Goal: Task Accomplishment & Management: Complete application form

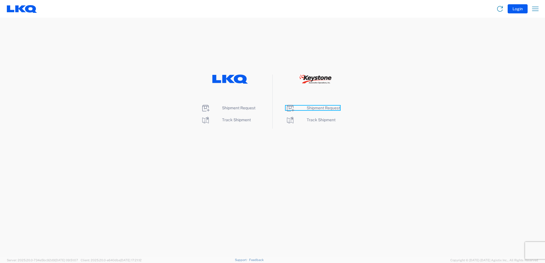
click at [324, 108] on span "Shipment Request" at bounding box center [323, 108] width 33 height 5
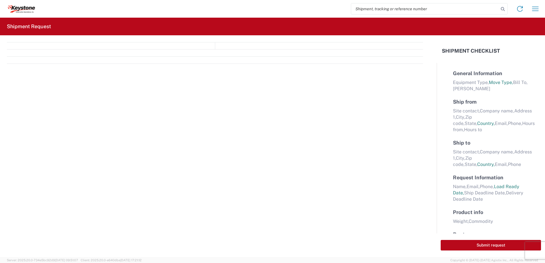
select select "FULL"
select select "LBS"
select select "IN"
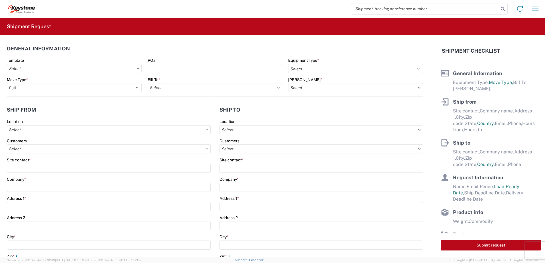
click at [399, 40] on agx-general-info "General Information Template PO# Equipment Type * Select 53’ Dry Van Flatbed Dr…" at bounding box center [215, 65] width 416 height 61
click at [153, 66] on input "PO#" at bounding box center [215, 68] width 135 height 9
click at [141, 70] on agx-form-control-wrapper-v2 "Template" at bounding box center [74, 67] width 141 height 19
click at [137, 70] on input "text" at bounding box center [74, 68] width 135 height 9
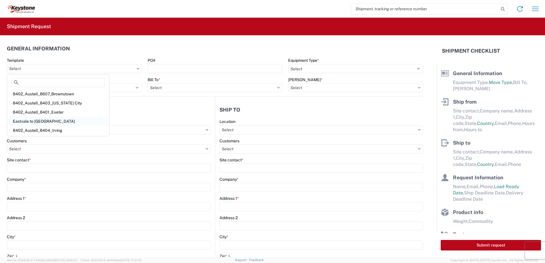
click at [49, 119] on div "Eastvale to Clearfield" at bounding box center [58, 121] width 100 height 9
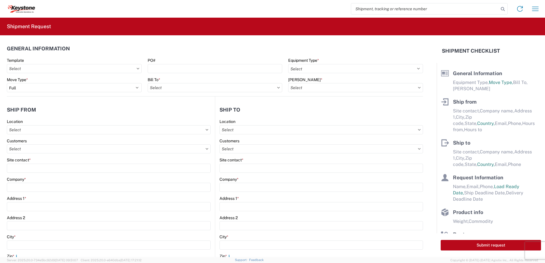
type input "Eastvale to Clearfield"
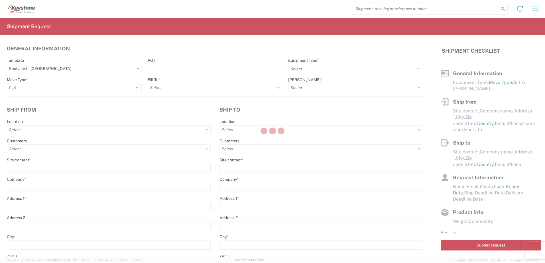
select select "STDV"
select select
type input "Stephen Solway"
type input "KAO"
type input "15640 Cantu-Galleano Ranch Rd"
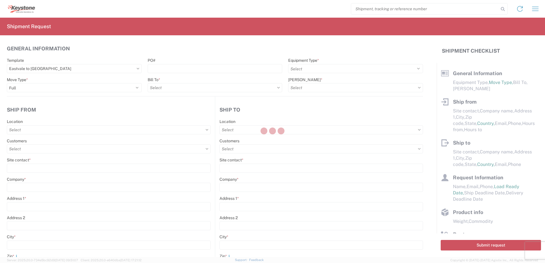
type input "Eastvale"
type input "91752"
select select "US"
type input "sesolway@lkqcorp.com, taxhunter@lkqcorp.com, axlozano@lkqcorp.com, jasimon@lkqc…"
type input "9512775237"
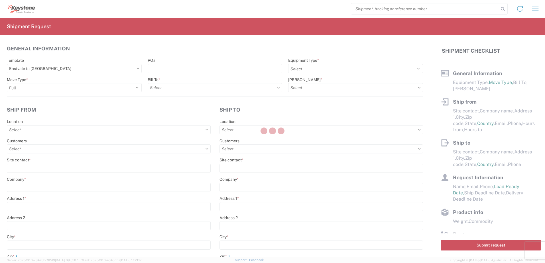
type input "10:00:00"
type input "17:00:00"
select select
type input "Gary Church"
type input "KAO"
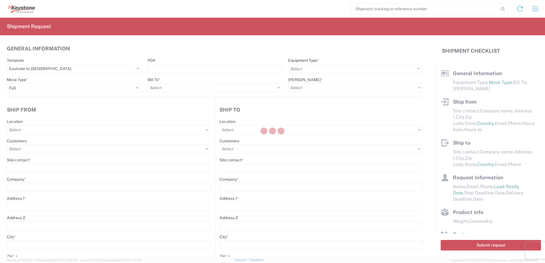
type input "Freeport Center Bldg. E-16"
type input "Clearfield"
type input "84016"
select select "US"
type input "mcbates@lkqcorp.com, gechurch@lkqcorp.com"
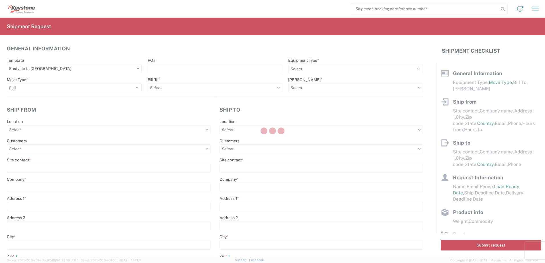
type input "3855192985"
select select
type input "Stephen Solway"
type input "sesolway@lkqcorp.com, taxhunter@lkqcorp.com"
type input "9512775237"
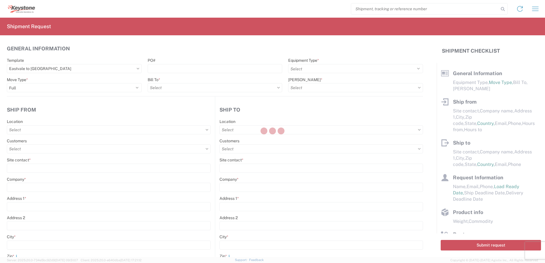
type input "2024-04-23"
type input "35000"
type input "General car parts"
type input "24"
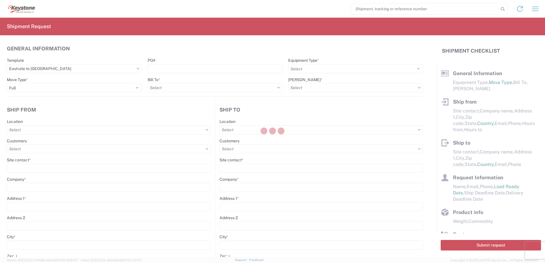
type input "1"
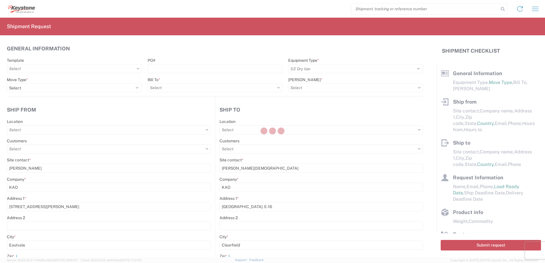
select select
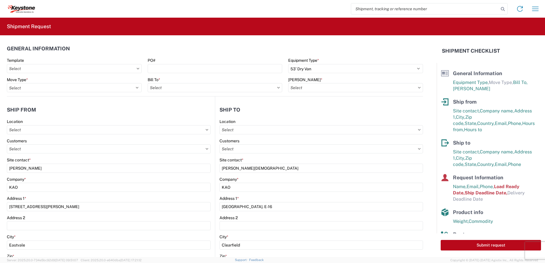
type input "8468 - Salt Lake City, UT - KAO Logistics"
type input "8614 - KAO Warehouse - Eastvale, CA"
type input "8614-6300-66012-0000 - 8614 Transfers, 8614-6300-66012-0000 - 8614 Transfers"
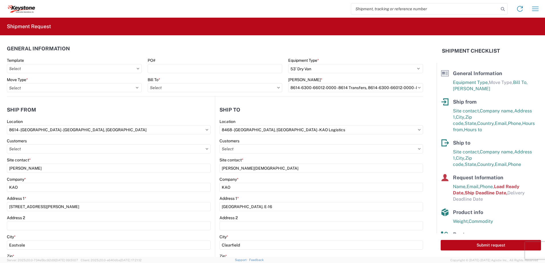
click at [418, 87] on icon at bounding box center [419, 87] width 3 height 1
click at [411, 89] on input "8614-6300-66012-0000 - 8614 Transfers, 8614-6300-66012-0000 - 8614 Transfers" at bounding box center [355, 87] width 135 height 9
click at [345, 105] on input at bounding box center [336, 101] width 93 height 9
type input "c"
click at [270, 84] on input "text" at bounding box center [215, 87] width 135 height 9
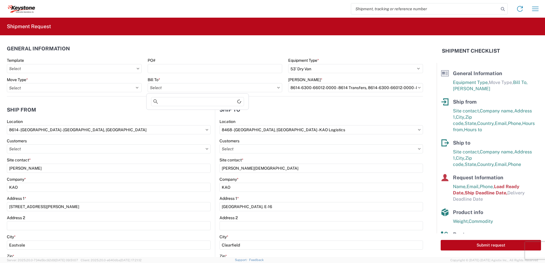
click at [277, 88] on icon at bounding box center [278, 88] width 3 height 2
click at [277, 87] on icon at bounding box center [278, 88] width 3 height 2
click at [268, 87] on input "text" at bounding box center [215, 87] width 135 height 9
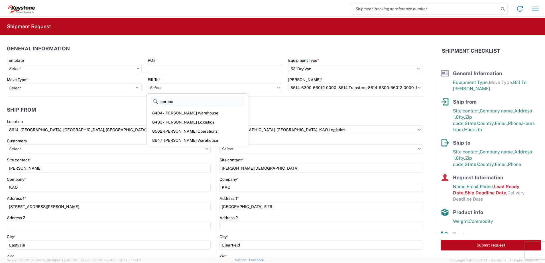
click at [198, 102] on input "corona" at bounding box center [197, 101] width 93 height 9
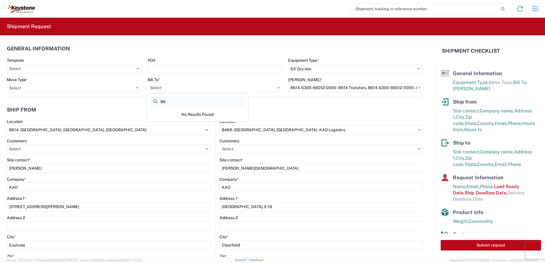
type input "8"
type input "e"
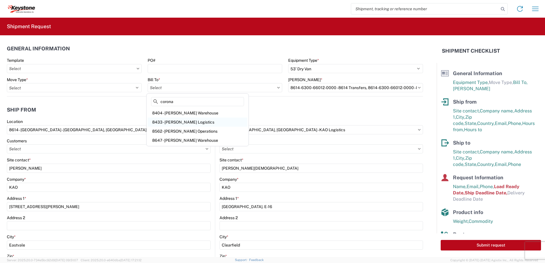
type input "corona"
click at [195, 123] on div "8433 - Corona - KAO Logistics" at bounding box center [198, 122] width 100 height 9
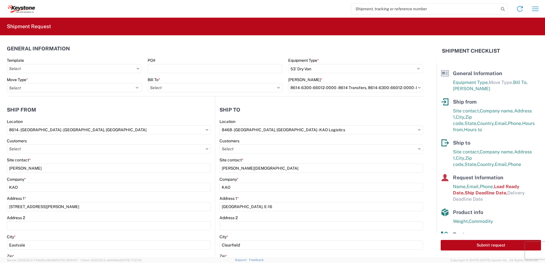
type input "8433 - Corona - KAO Logistics"
click at [413, 87] on input "text" at bounding box center [355, 87] width 135 height 9
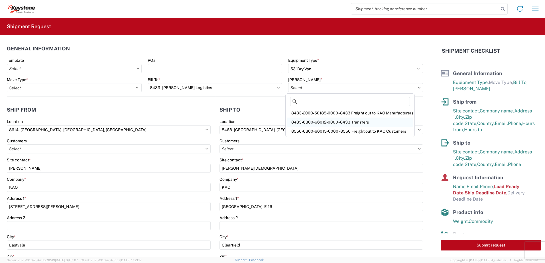
click at [388, 120] on div "8433-6300-66012-0000 - 8433 Transfers" at bounding box center [350, 122] width 127 height 9
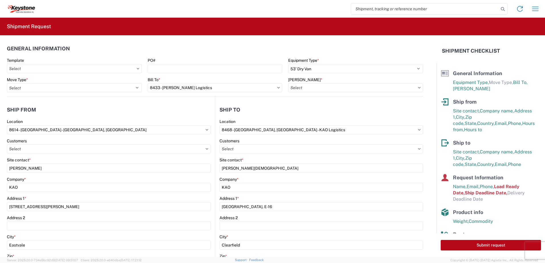
type input "8433-6300-66012-0000 - 8433 Transfers, 8433-6300-66012-0000 - 8433 Transfers"
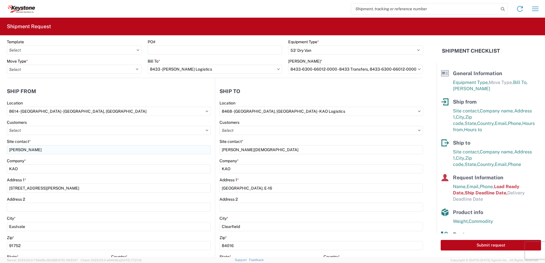
scroll to position [29, 0]
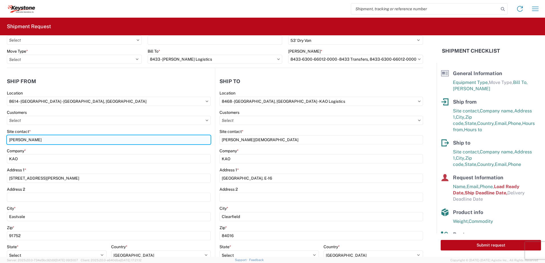
click at [52, 139] on input "Stephen Solway" at bounding box center [109, 139] width 204 height 9
type input "Alejandro Duenas"
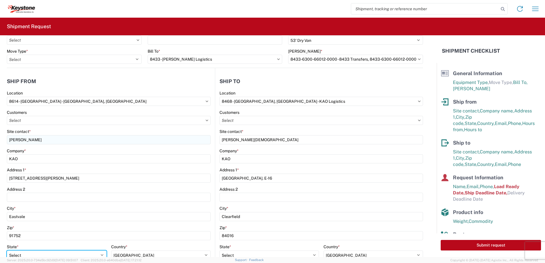
scroll to position [31, 0]
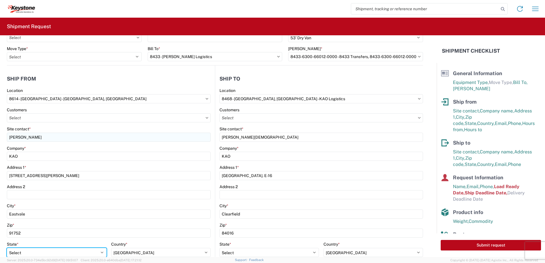
select select "CA"
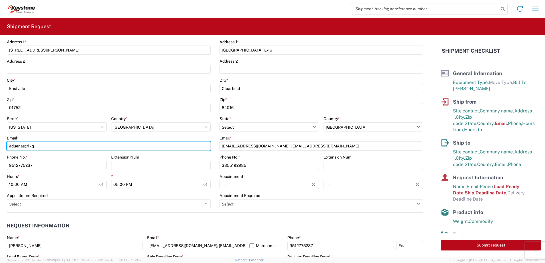
type input "aduenas@lkqcorp.com"
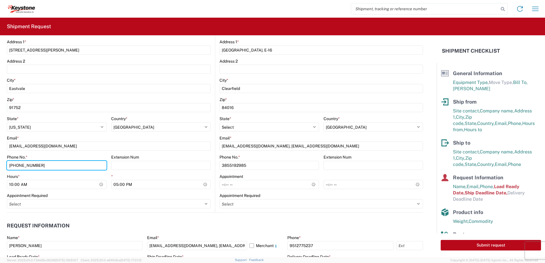
type input "951-622-4037"
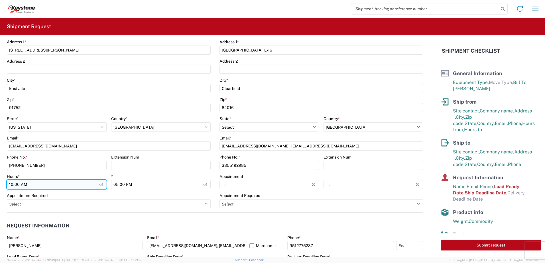
click at [102, 185] on input "10:00:00" at bounding box center [57, 184] width 100 height 9
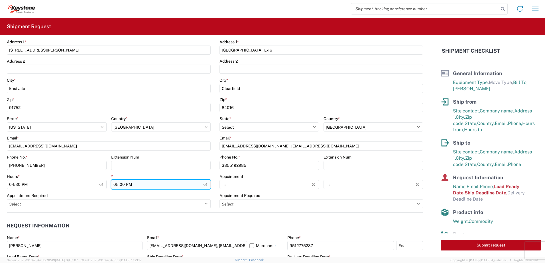
type input "16:30"
click at [204, 183] on input "17:00:00" at bounding box center [161, 184] width 100 height 9
type input "17:30"
click at [182, 192] on agx-form-control-wrapper-v2 "* 17:30" at bounding box center [161, 183] width 100 height 19
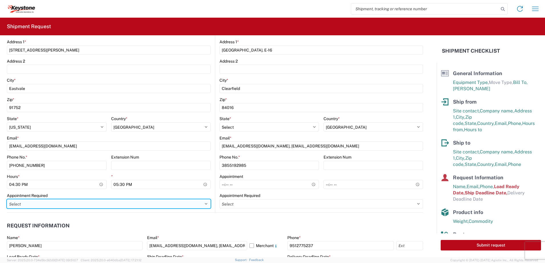
click at [168, 202] on select "Select Appt Required Appt Not Required Appt - First available" at bounding box center [109, 204] width 204 height 9
select select "apptNotRequired"
click at [7, 200] on select "Select Appt Required Appt Not Required Appt - First available" at bounding box center [109, 204] width 204 height 9
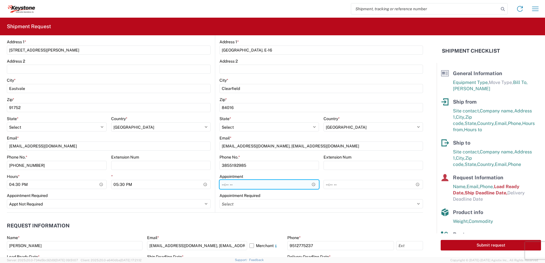
click at [294, 185] on input "Hours *" at bounding box center [268, 184] width 99 height 9
click at [310, 182] on input "Hours *" at bounding box center [268, 184] width 99 height 9
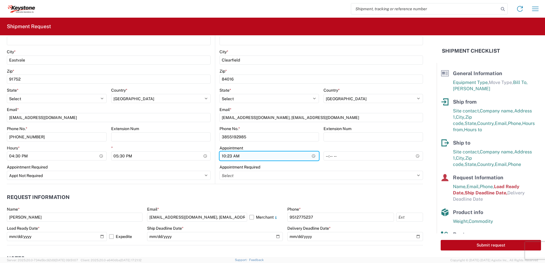
click at [308, 159] on input "10:23" at bounding box center [268, 156] width 99 height 9
type input "08:00"
click at [300, 166] on div "Appointment Required" at bounding box center [320, 167] width 203 height 5
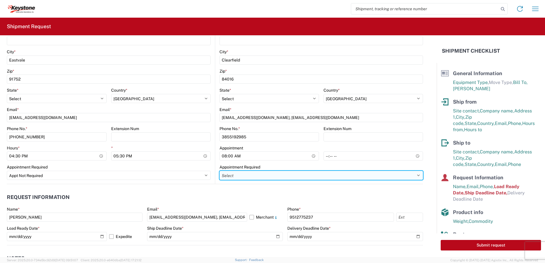
click at [413, 172] on select "Select Appt Required Appt Not Required Appt - First available" at bounding box center [320, 175] width 203 height 9
select select "apptNotRequired"
click at [219, 171] on select "Select Appt Required Appt Not Required Appt - First available" at bounding box center [320, 175] width 203 height 9
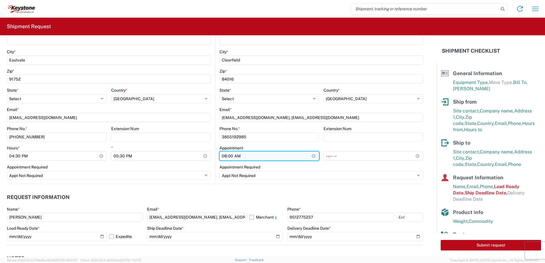
click at [311, 156] on input "08:00" at bounding box center [268, 156] width 99 height 9
click at [349, 189] on agx-request-info "Request Information Name * Stephen Solway Email * sesolway@lkqcorp.com, taxhunt…" at bounding box center [215, 214] width 416 height 61
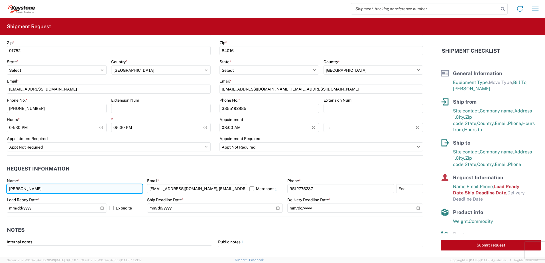
click at [60, 191] on input "Stephen Solway" at bounding box center [75, 188] width 136 height 9
type input "Alejandro Duenas"
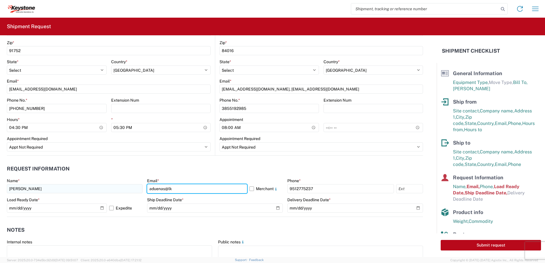
type input "aduenas@lkqcorp.com"
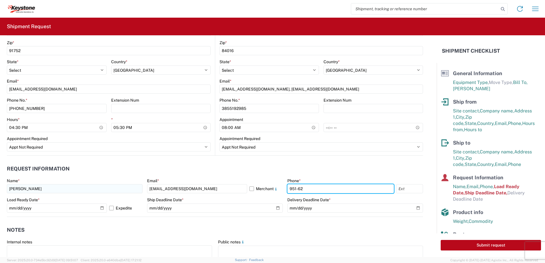
type input "951-622-4037"
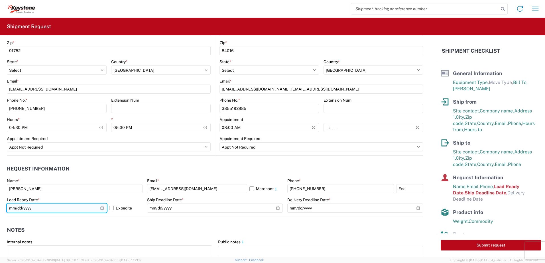
click at [101, 210] on input "2024-04-23" at bounding box center [57, 208] width 100 height 9
type input "2025-11-07"
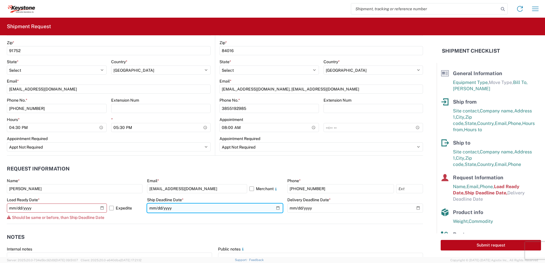
click at [274, 209] on input "2024-04-23" at bounding box center [215, 208] width 136 height 9
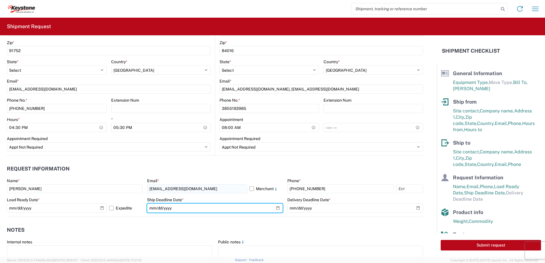
type input "2025-11-07"
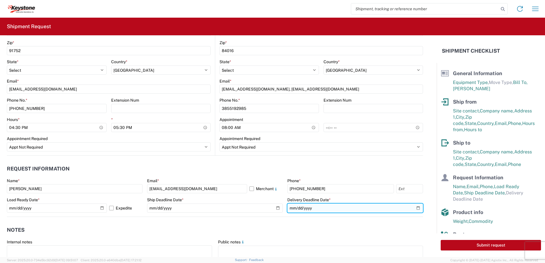
click at [416, 210] on input "date" at bounding box center [355, 208] width 136 height 9
type input "2025-11-10"
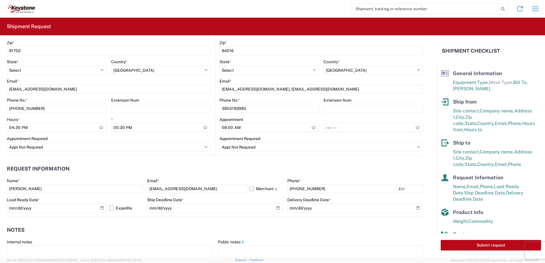
click at [305, 220] on agx-notes "Notes Internal notes Public notes Quote only" at bounding box center [215, 247] width 416 height 61
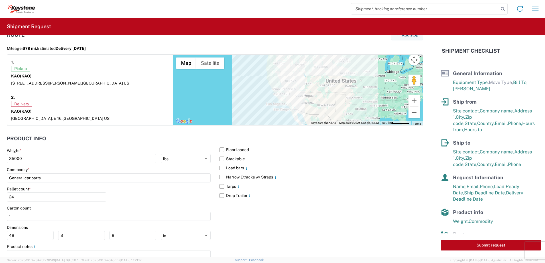
scroll to position [496, 0]
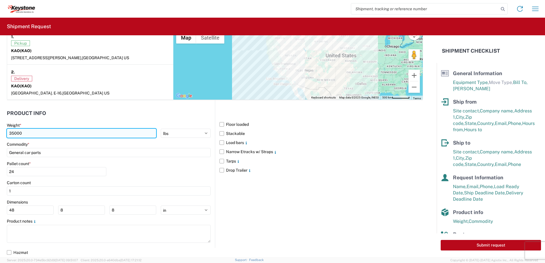
click at [26, 135] on input "35000" at bounding box center [81, 133] width 149 height 9
click at [26, 133] on input "35000" at bounding box center [81, 133] width 149 height 9
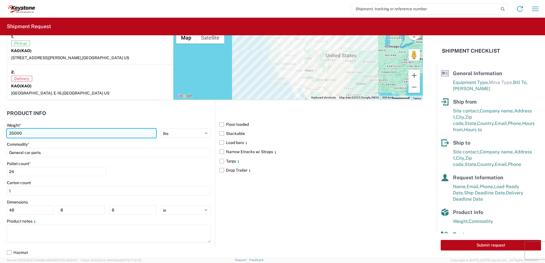
drag, startPoint x: 26, startPoint y: 133, endPoint x: 11, endPoint y: 135, distance: 14.4
click at [11, 135] on input "35000" at bounding box center [81, 133] width 149 height 9
type input "3"
type input "25000"
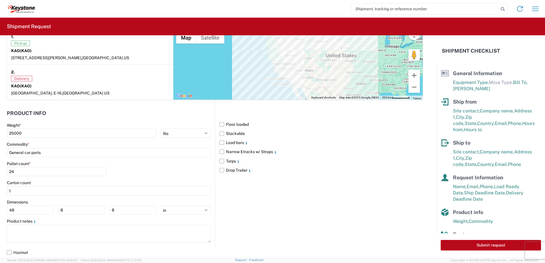
click at [184, 182] on div "Carton count" at bounding box center [109, 182] width 204 height 5
click at [220, 153] on label "Narrow Etracks w/ Straps" at bounding box center [320, 151] width 203 height 9
click at [0, 0] on input "Narrow Etracks w/ Straps" at bounding box center [0, 0] width 0 height 0
click at [219, 144] on label "Load bars" at bounding box center [320, 142] width 203 height 9
click at [0, 0] on input "Load bars" at bounding box center [0, 0] width 0 height 0
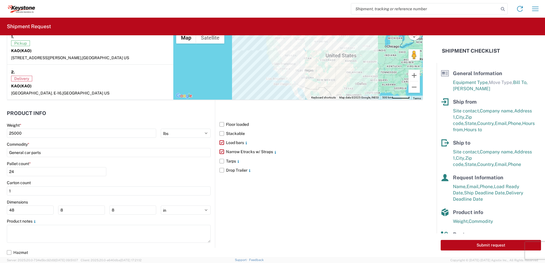
click at [244, 195] on div "Floor loaded Stackable Load bars Narrow Etracks w/ Straps Tarps Drop Trailer" at bounding box center [319, 174] width 208 height 148
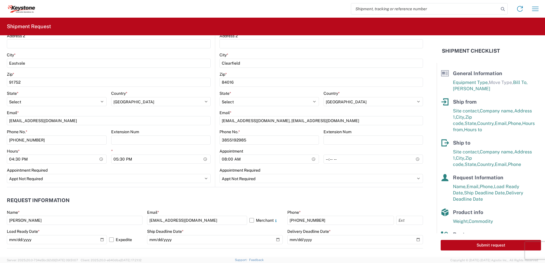
scroll to position [154, 0]
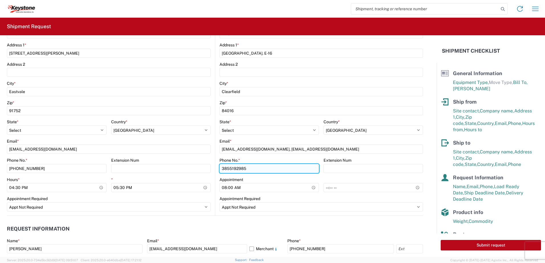
click at [226, 166] on input "3855192985" at bounding box center [268, 168] width 99 height 9
click at [235, 168] on input "385-5192985" at bounding box center [268, 168] width 99 height 9
type input "385-519-2985"
click at [261, 218] on agx-request-info "Request Information Name * Alejandro Duenas Email * aduenas@lkqcorp.com Merchan…" at bounding box center [215, 246] width 416 height 61
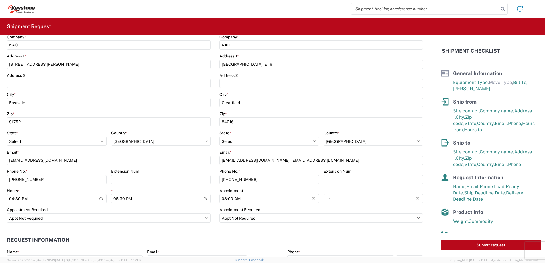
scroll to position [171, 0]
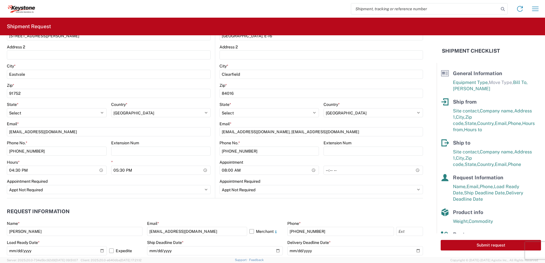
click at [225, 206] on header "Request Information" at bounding box center [215, 211] width 416 height 13
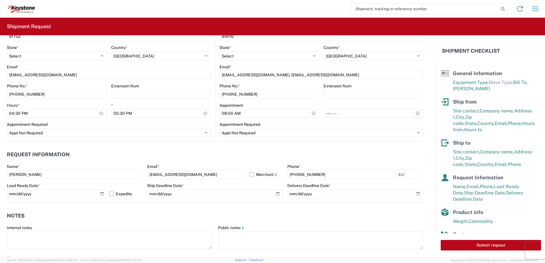
scroll to position [257, 0]
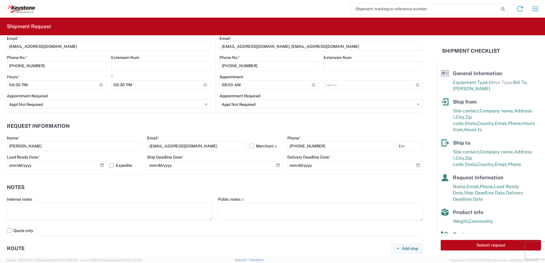
click at [272, 188] on header "Notes" at bounding box center [215, 187] width 416 height 13
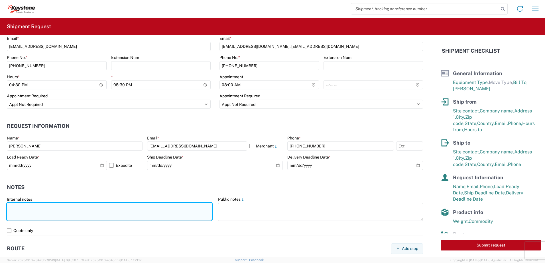
click at [110, 209] on textarea at bounding box center [109, 212] width 205 height 18
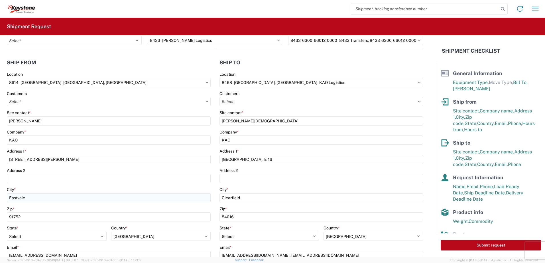
scroll to position [57, 0]
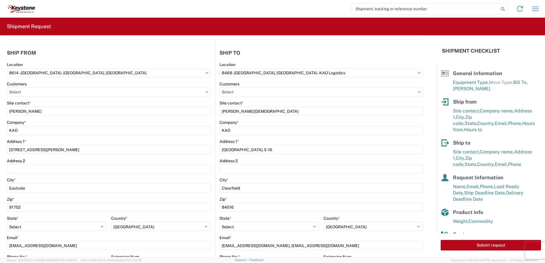
type textarea "This load is for November."
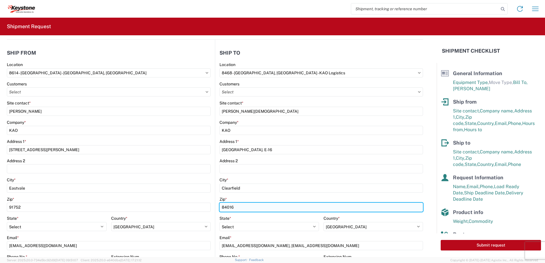
click at [242, 208] on input "84016" at bounding box center [320, 207] width 203 height 9
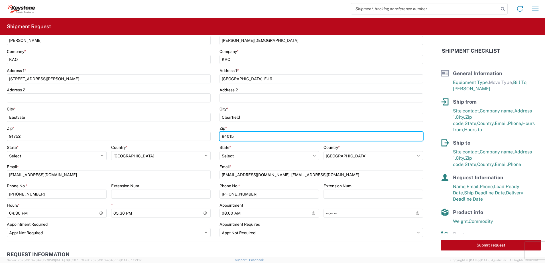
scroll to position [143, 0]
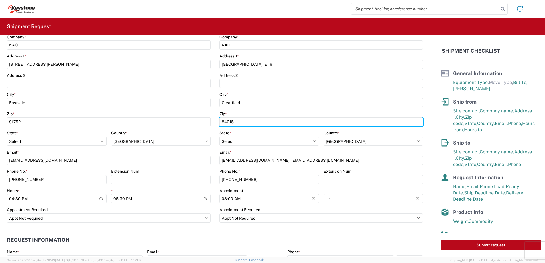
type input "84015"
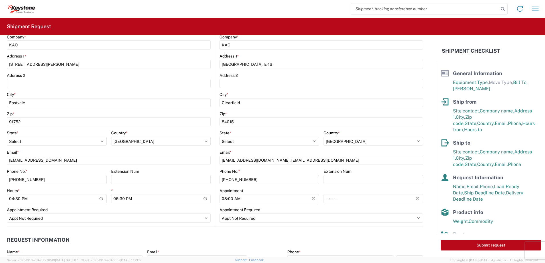
click at [245, 241] on header "Request Information" at bounding box center [215, 240] width 416 height 13
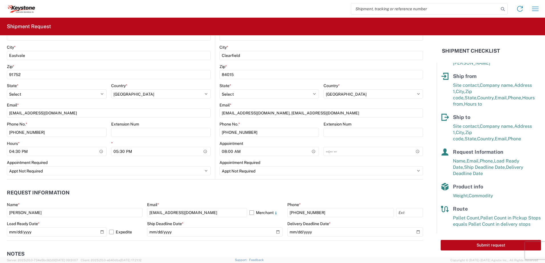
scroll to position [200, 0]
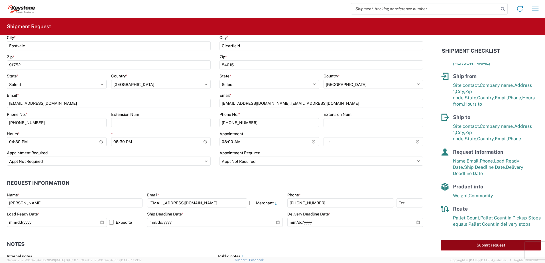
click at [469, 243] on button "Submit request" at bounding box center [491, 245] width 100 height 11
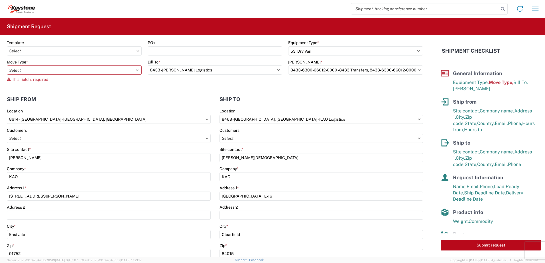
scroll to position [0, 0]
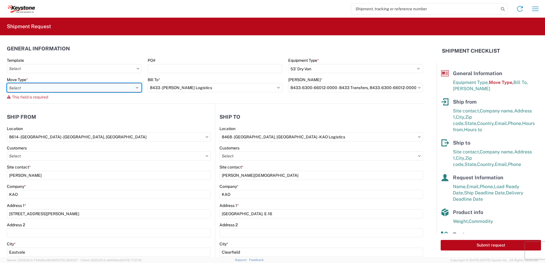
click at [122, 89] on select "Select Full Partial TL" at bounding box center [74, 87] width 135 height 9
select select "FULL"
click at [7, 83] on select "Select Full Partial TL" at bounding box center [74, 87] width 135 height 9
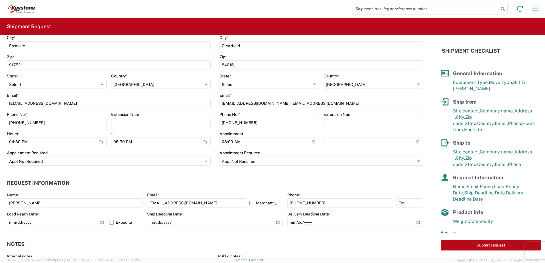
scroll to position [171, 0]
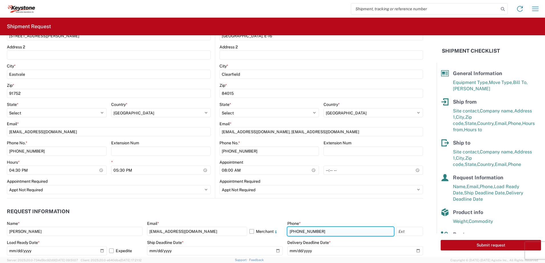
click at [335, 231] on input "951-622-4037" at bounding box center [340, 231] width 107 height 9
type input "951-622-4037"
click at [333, 211] on header "Request Information" at bounding box center [215, 211] width 416 height 13
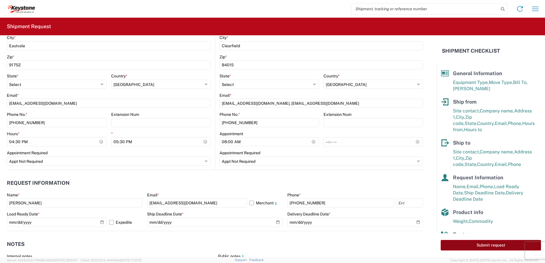
click at [479, 241] on button "Submit request" at bounding box center [491, 245] width 100 height 11
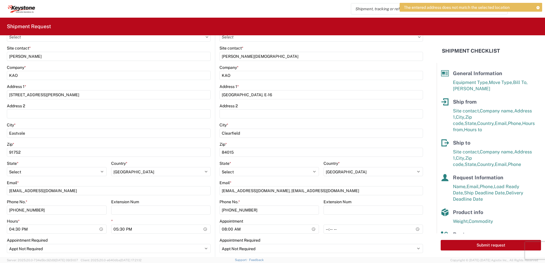
scroll to position [86, 0]
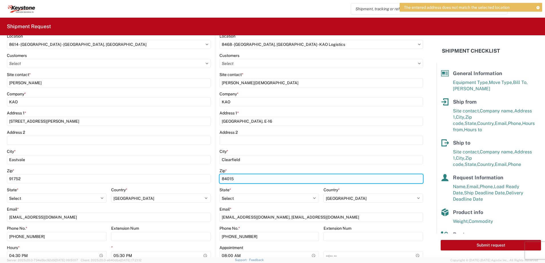
click at [263, 180] on input "84015" at bounding box center [320, 178] width 203 height 9
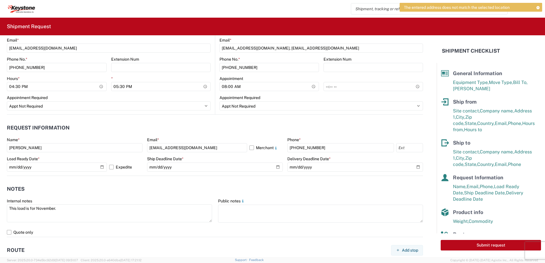
scroll to position [257, 0]
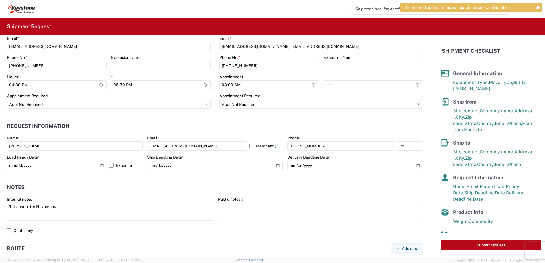
type input "84016"
click at [351, 197] on div "Public notes" at bounding box center [320, 199] width 205 height 5
click at [465, 241] on button "Submit request" at bounding box center [491, 245] width 100 height 11
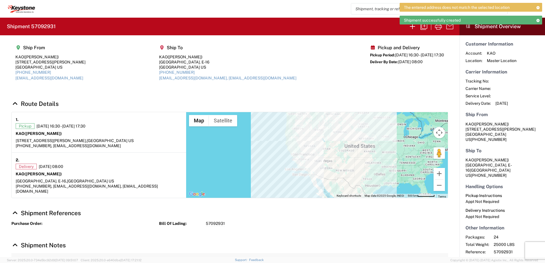
click at [540, 8] on icon at bounding box center [538, 7] width 4 height 3
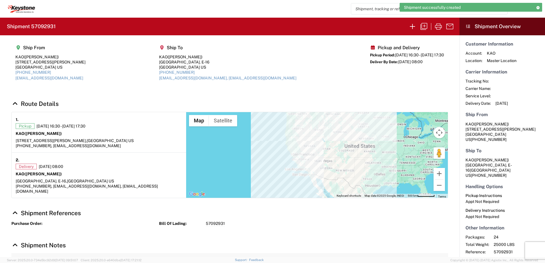
click at [540, 8] on icon at bounding box center [538, 7] width 4 height 3
